Goal: Find contact information: Find contact information

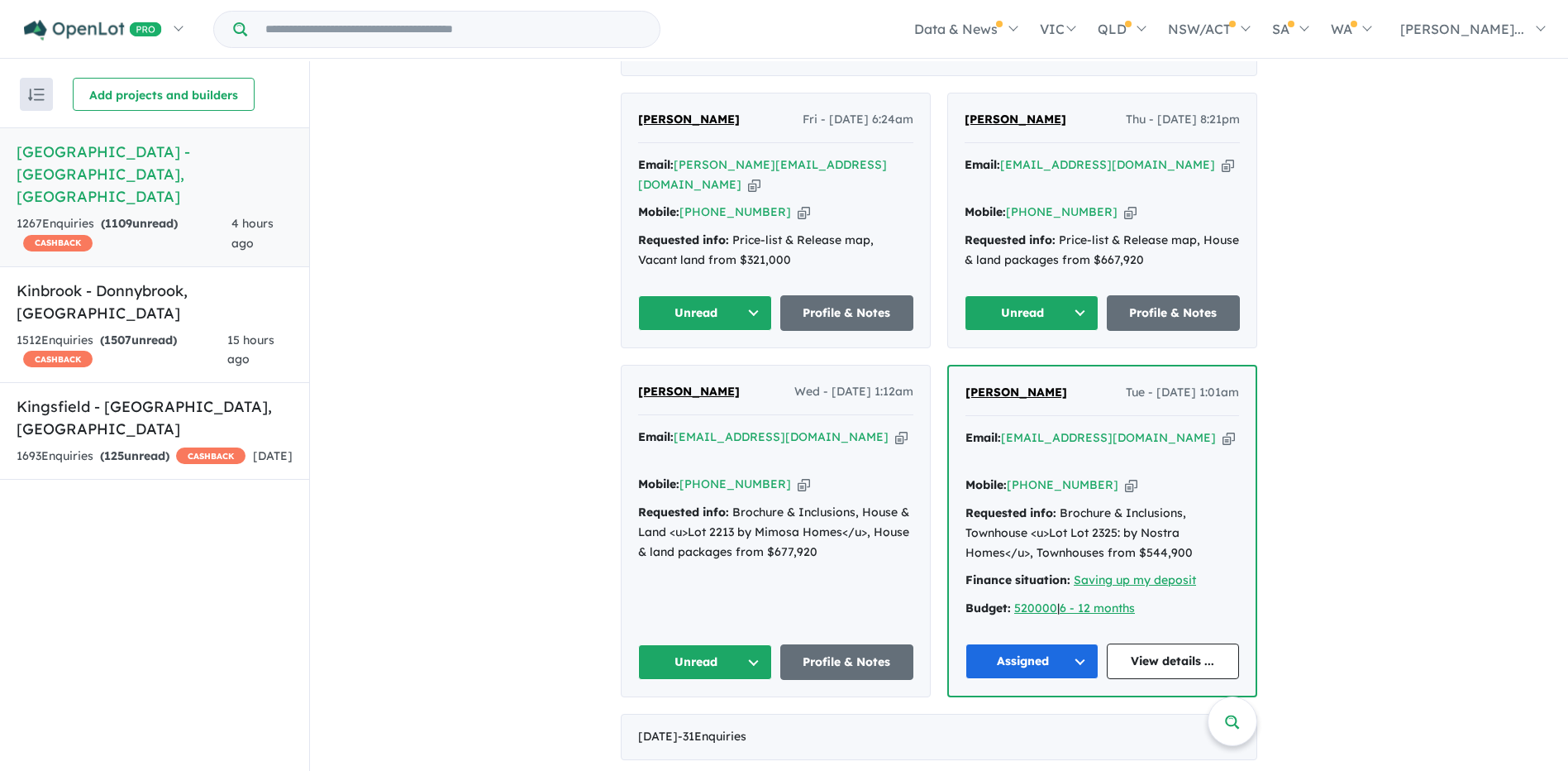
scroll to position [827, 0]
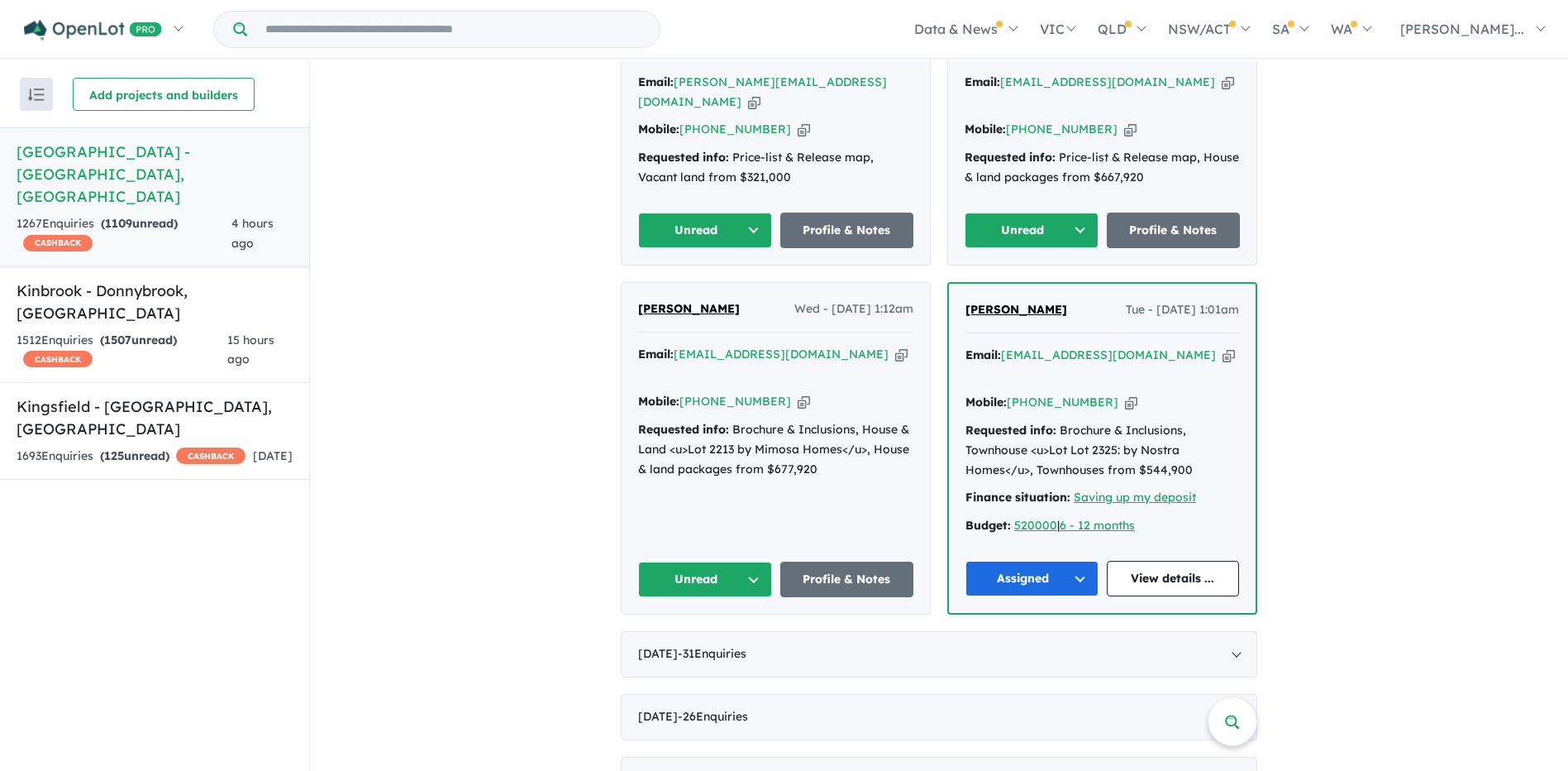
scroll to position [744, 0]
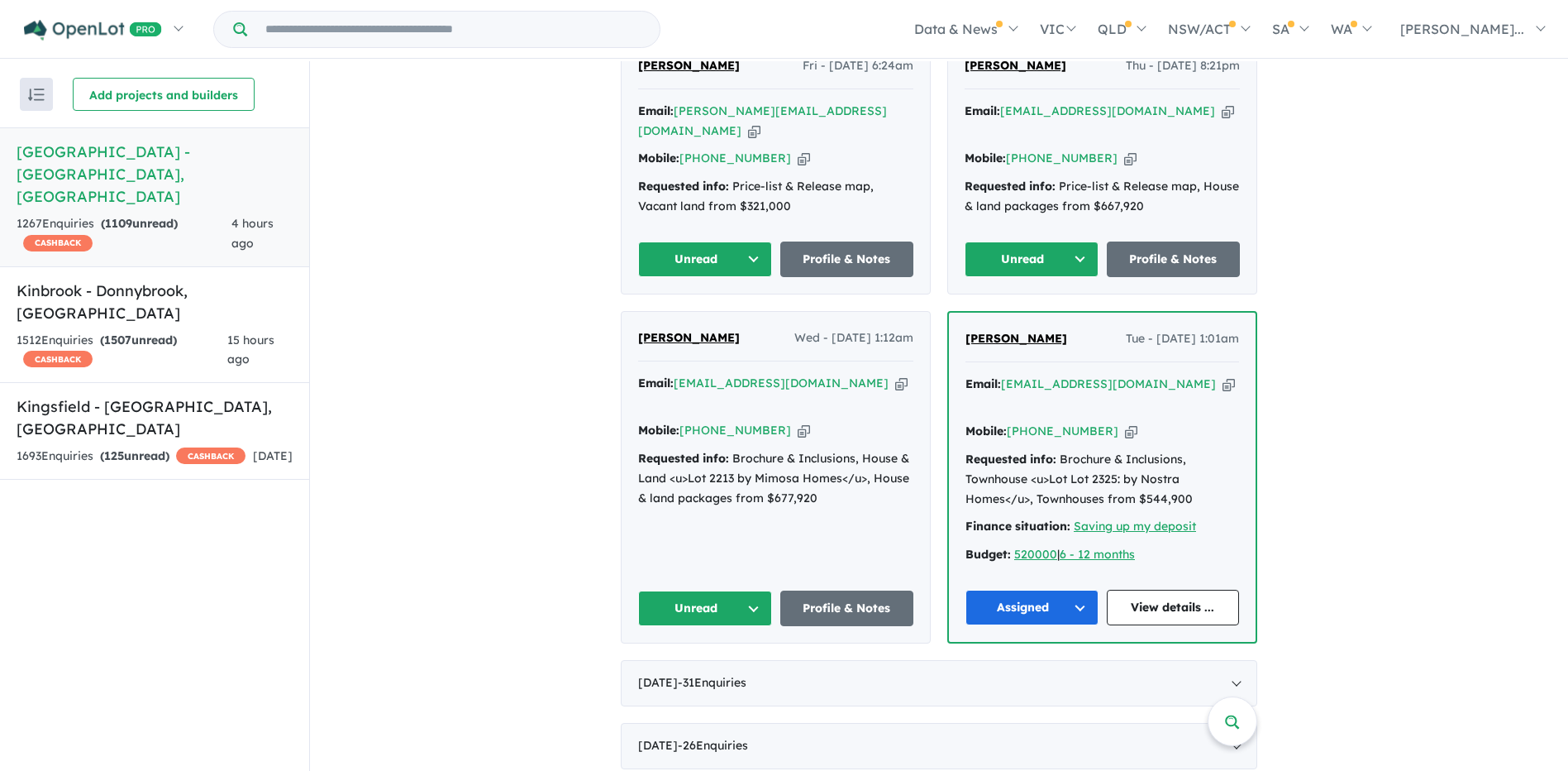
click at [715, 591] on button "Unread" at bounding box center [705, 608] width 134 height 35
click at [703, 667] on button "Assigned" at bounding box center [711, 685] width 144 height 38
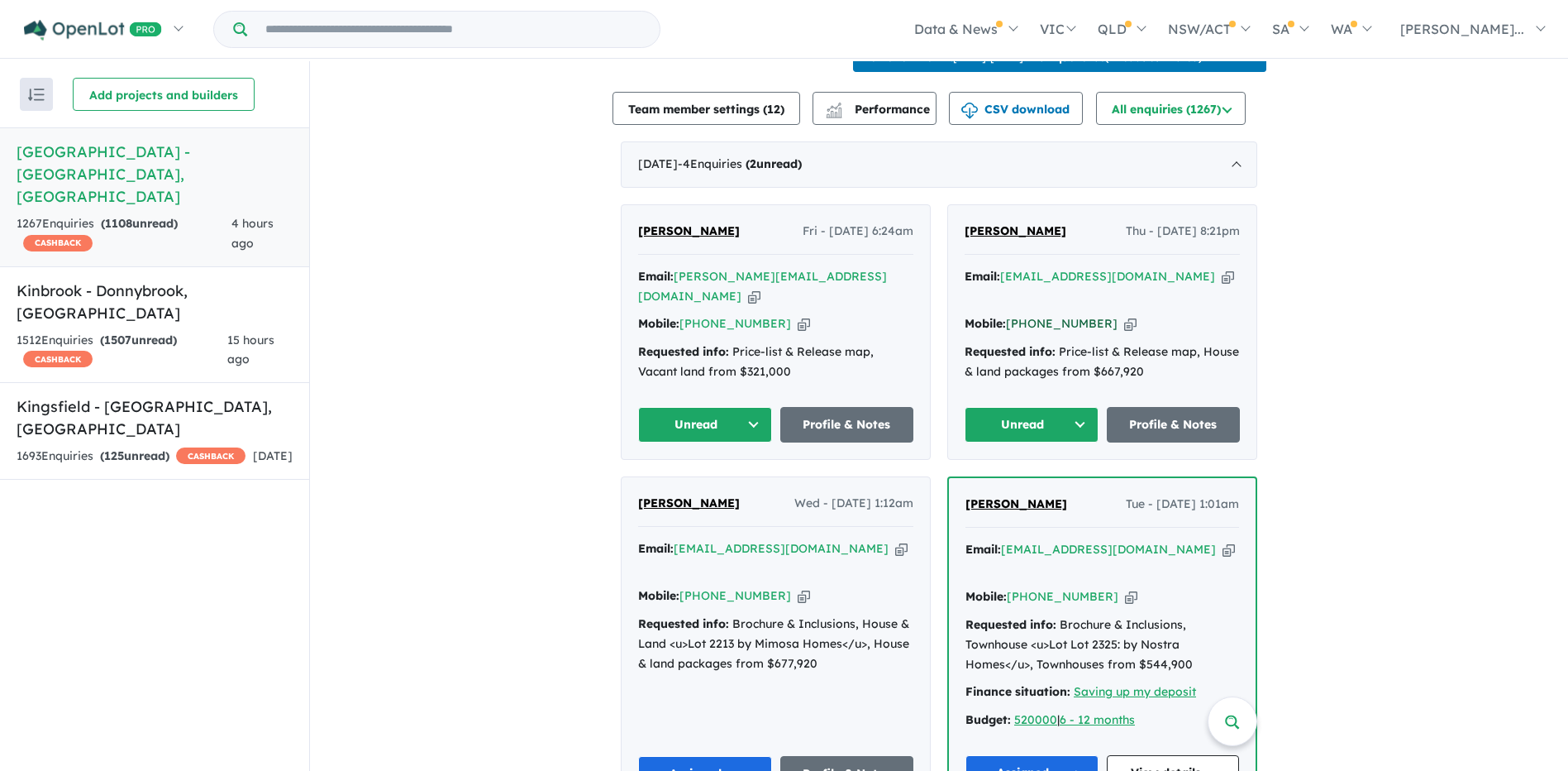
drag, startPoint x: 1097, startPoint y: 302, endPoint x: 1031, endPoint y: 301, distance: 66.0
click at [1031, 314] on div "Mobile: [PHONE_NUMBER] Copied!" at bounding box center [1102, 324] width 275 height 19
copy link "410 451 196"
drag, startPoint x: 851, startPoint y: 251, endPoint x: 676, endPoint y: 252, distance: 175.0
click at [676, 267] on div "Email: [PERSON_NAME][EMAIL_ADDRESS][DOMAIN_NAME] Copied!" at bounding box center [775, 286] width 275 height 40
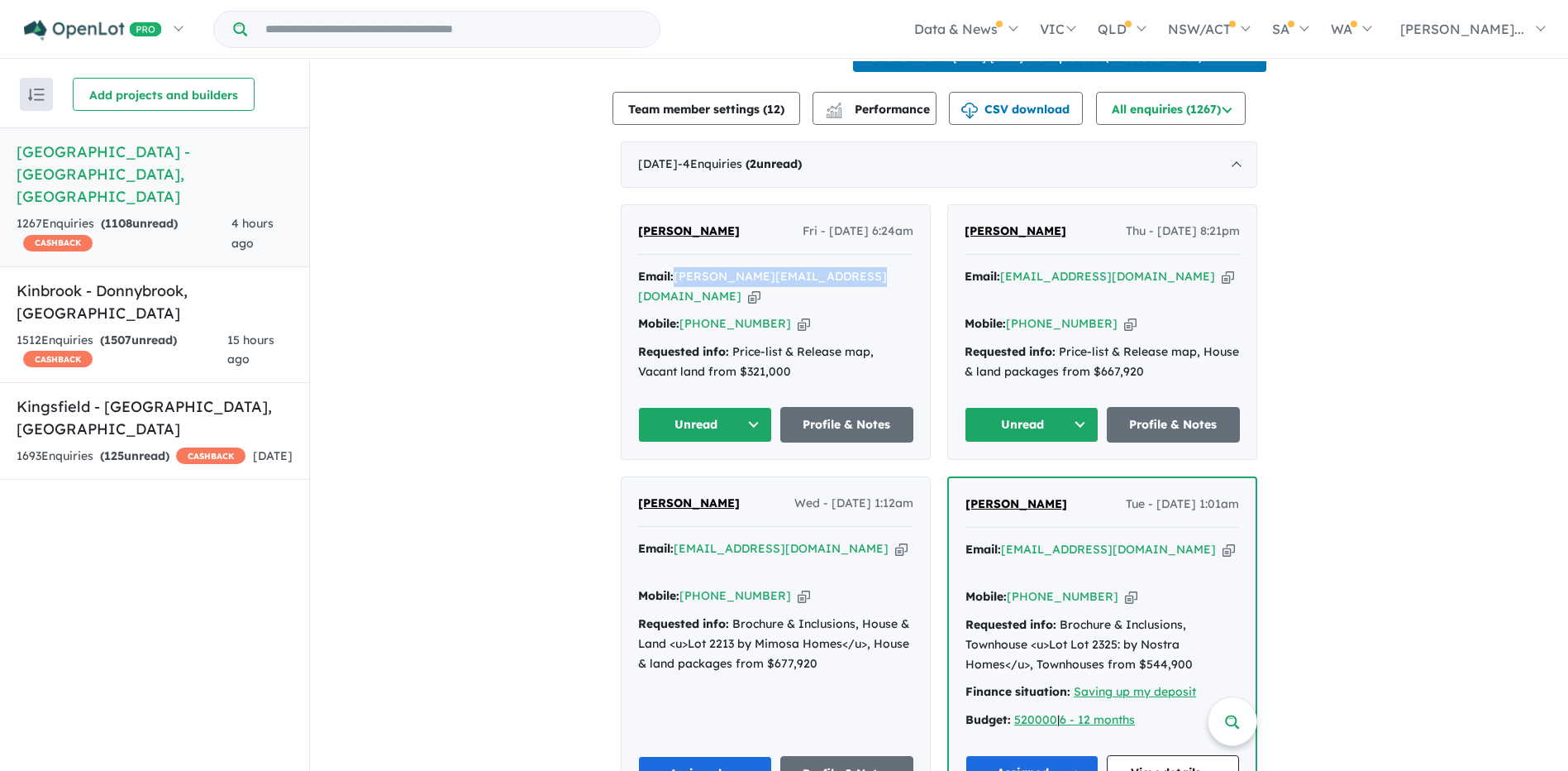
copy a%20Deanside%20Village%20-%20Deanside"] "[PERSON_NAME][EMAIL_ADDRESS][DOMAIN_NAME]"
drag, startPoint x: 768, startPoint y: 301, endPoint x: 705, endPoint y: 301, distance: 63.0
click at [705, 314] on div "Mobile: [PHONE_NUMBER] Copied!" at bounding box center [775, 324] width 275 height 19
copy link "435 529 450"
